Goal: Transaction & Acquisition: Book appointment/travel/reservation

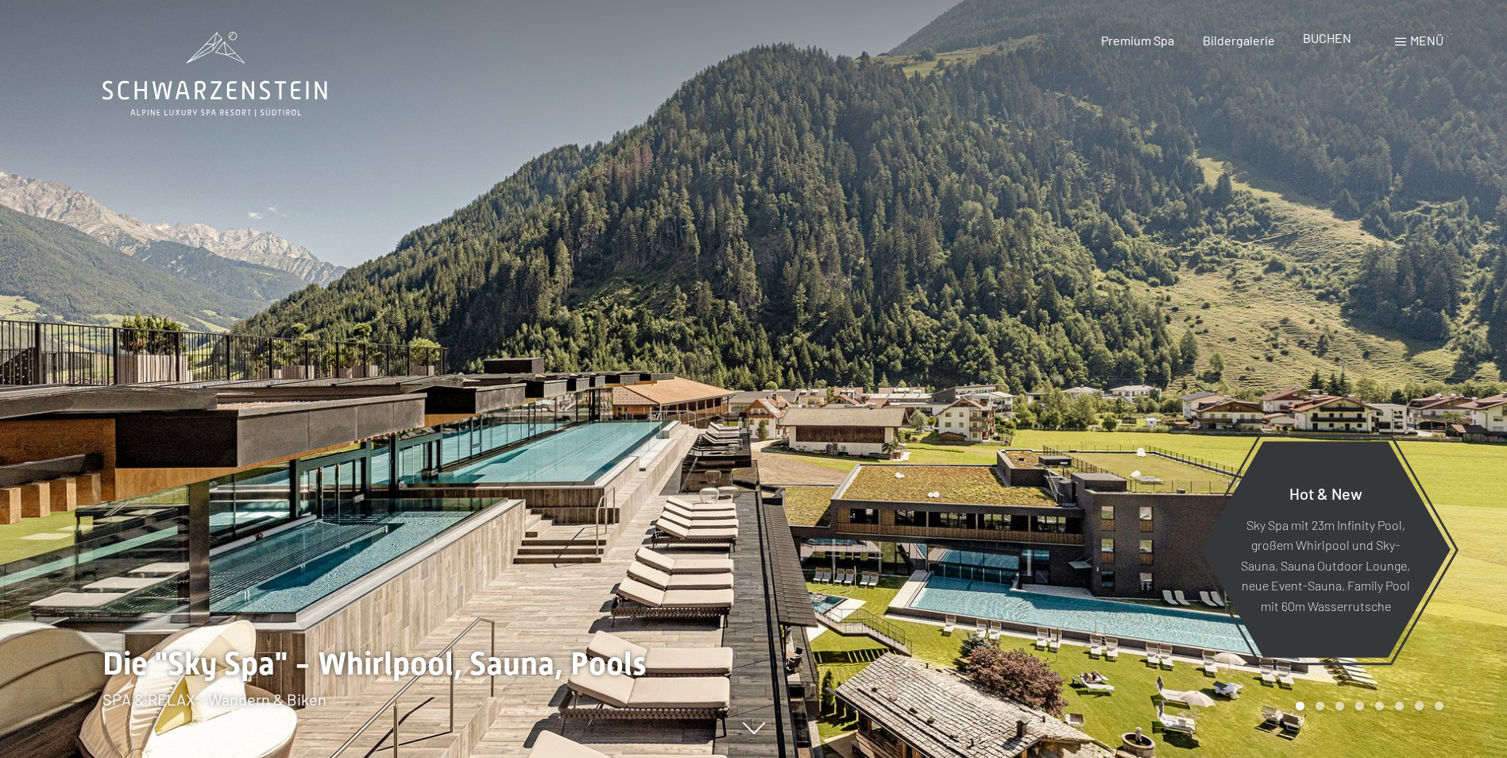
click at [1315, 41] on span "BUCHEN" at bounding box center [1327, 37] width 48 height 15
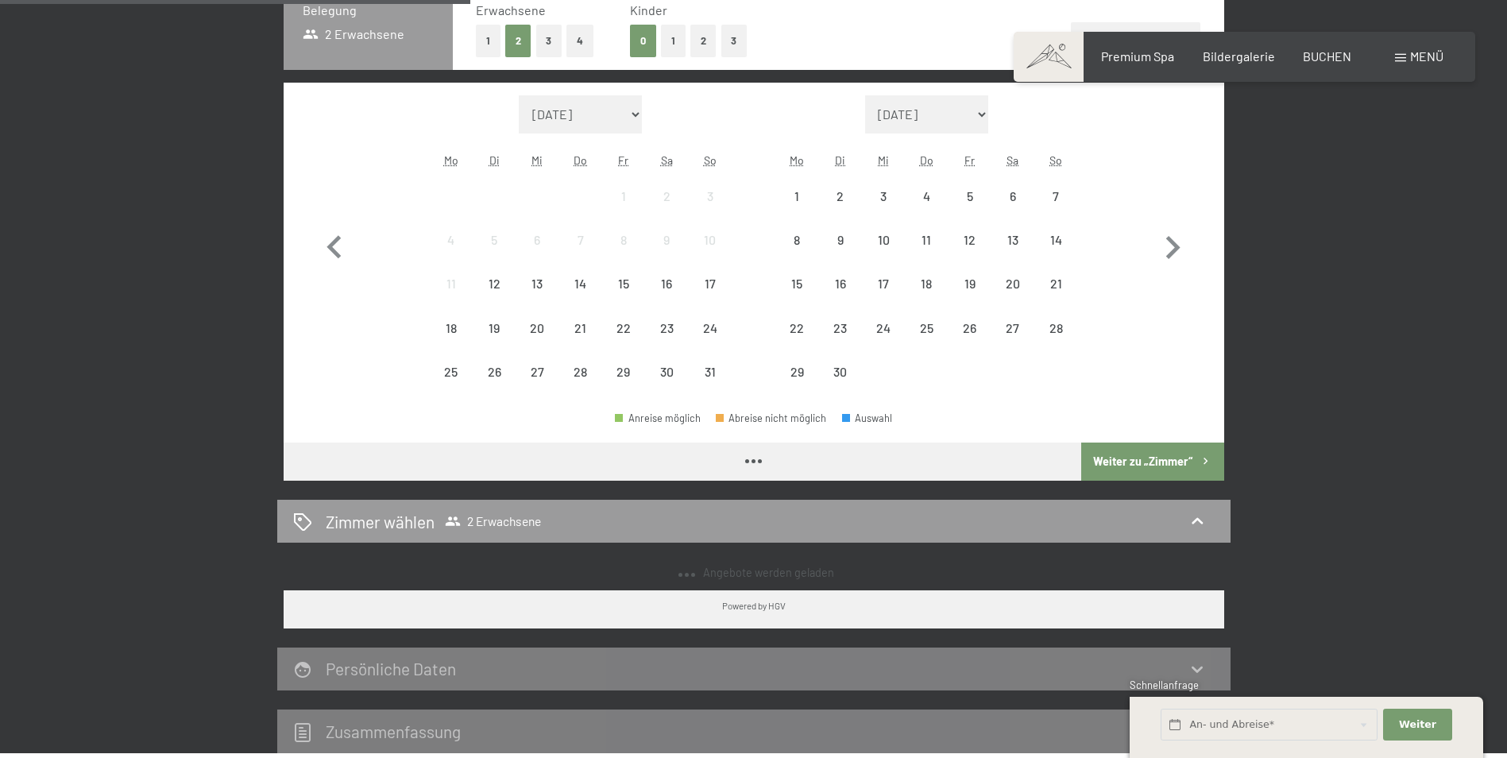
scroll to position [477, 0]
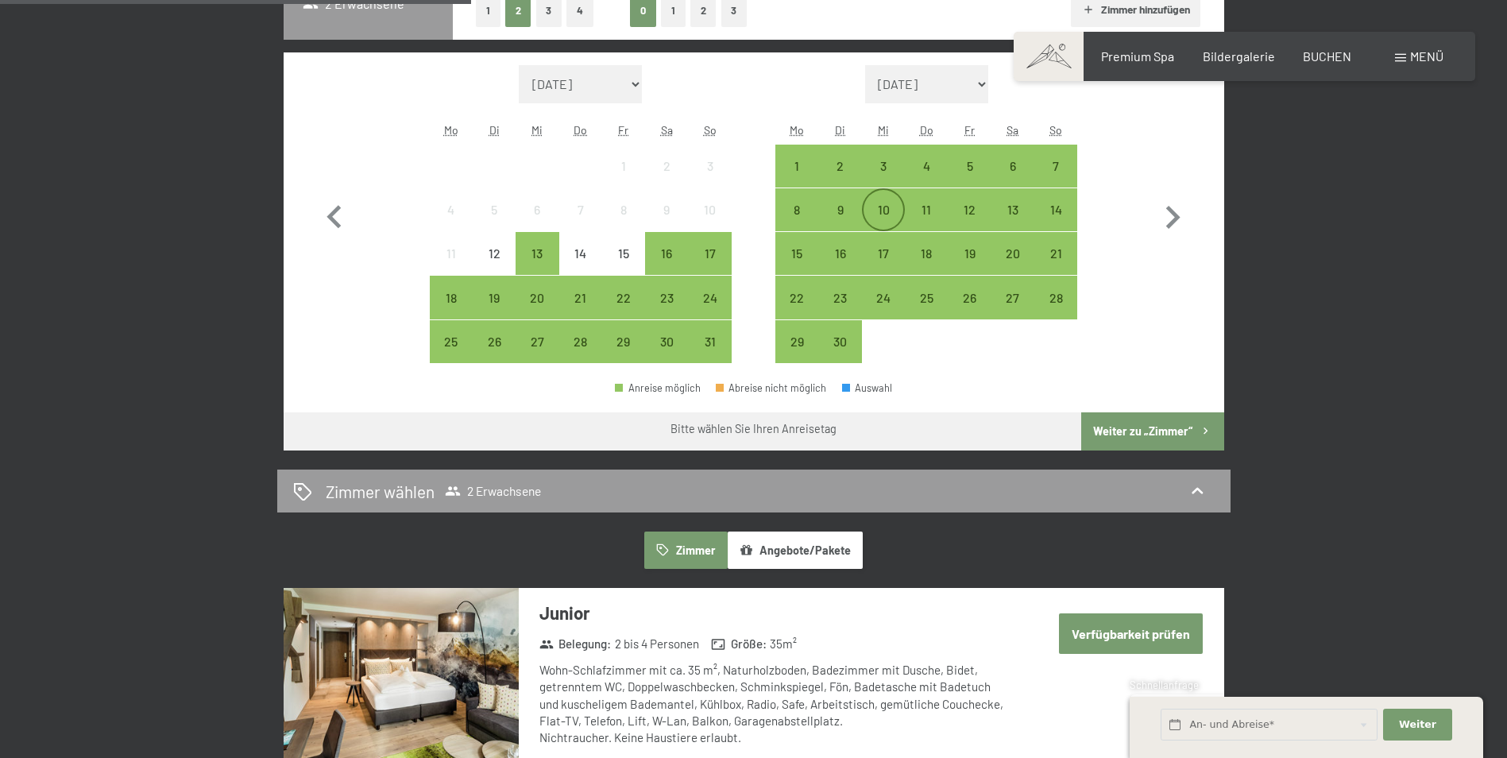
click at [878, 219] on div "10" at bounding box center [883, 223] width 40 height 40
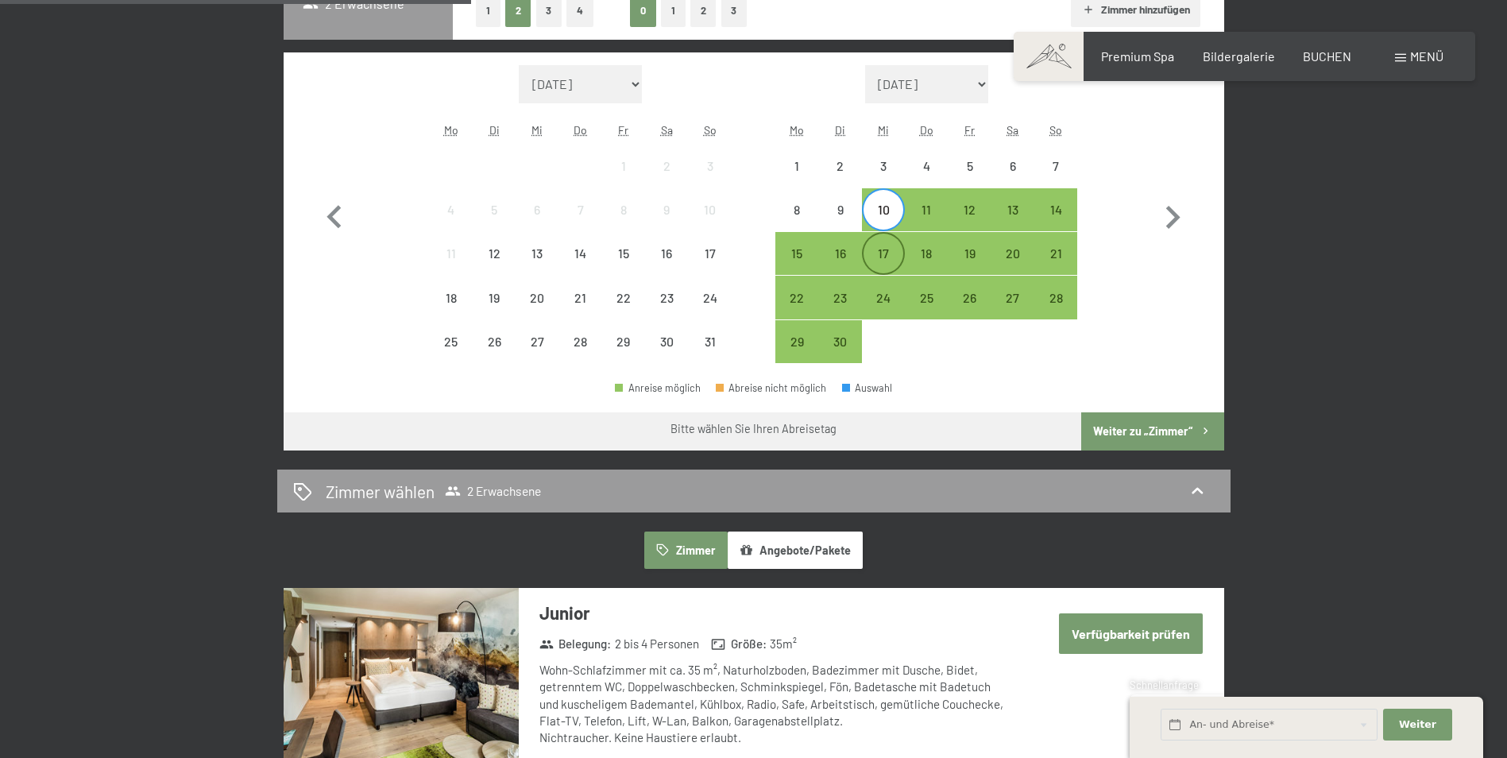
click at [885, 253] on div "17" at bounding box center [883, 267] width 40 height 40
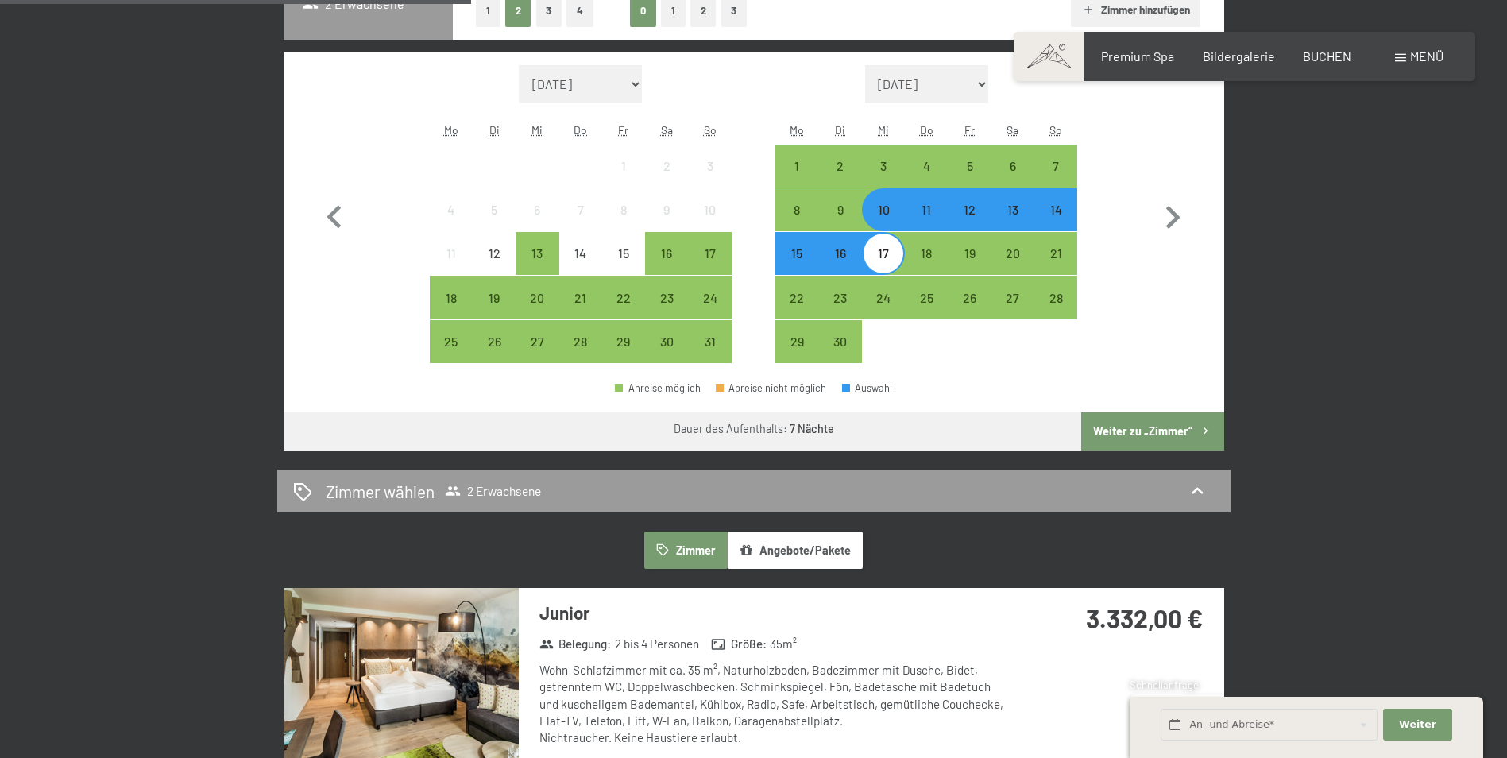
click at [1118, 422] on button "Weiter zu „Zimmer“" at bounding box center [1152, 431] width 142 height 38
